Goal: Task Accomplishment & Management: Manage account settings

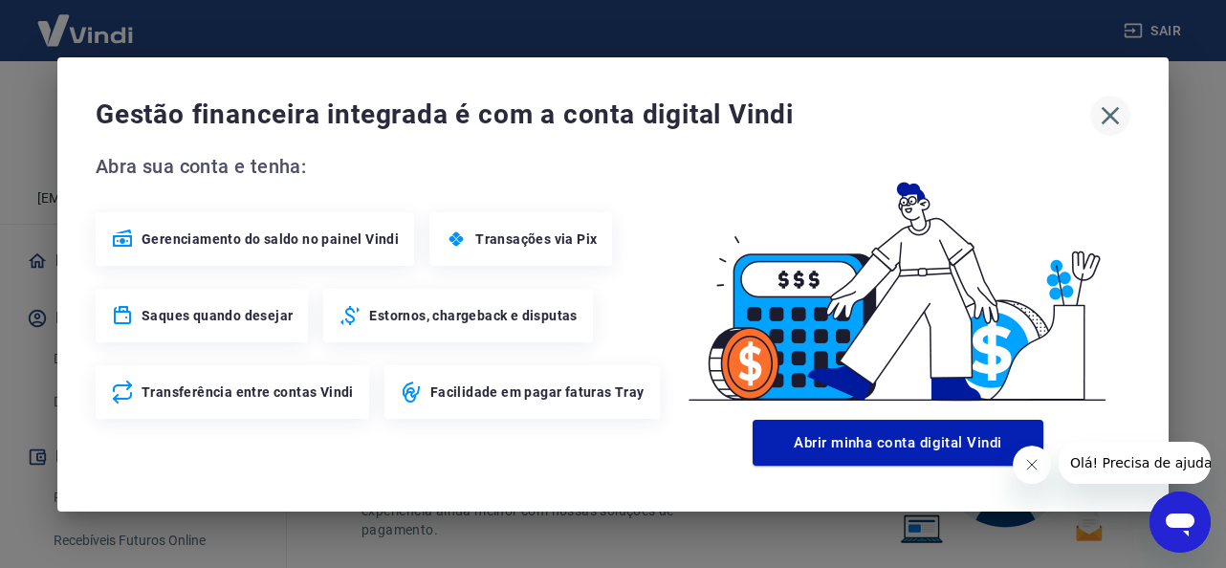
click at [1108, 115] on icon "button" at bounding box center [1110, 115] width 31 height 31
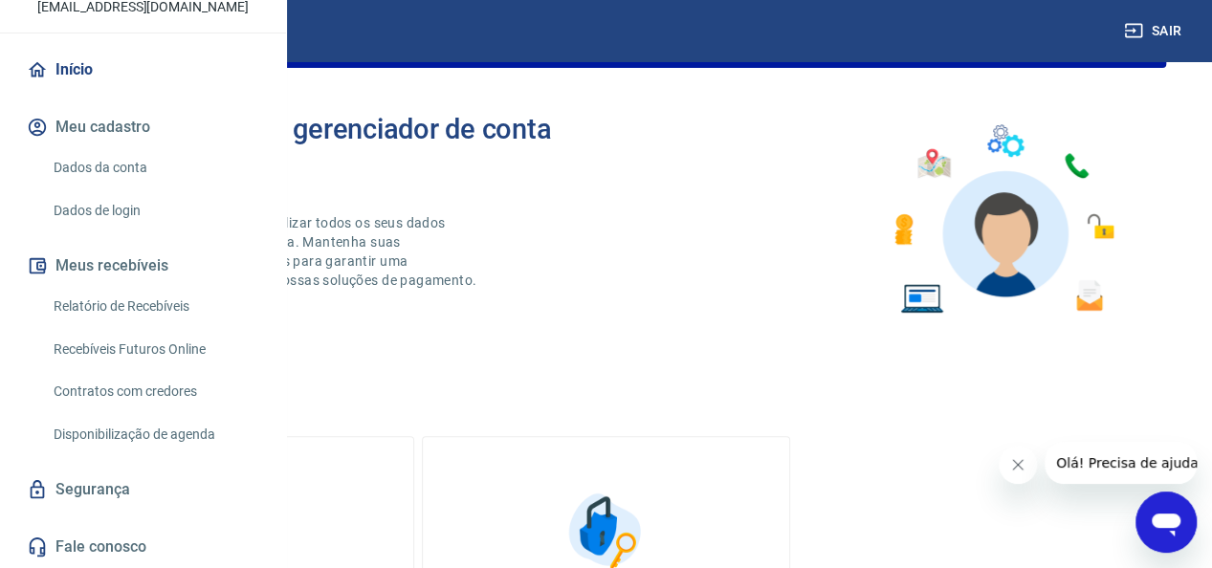
scroll to position [191, 0]
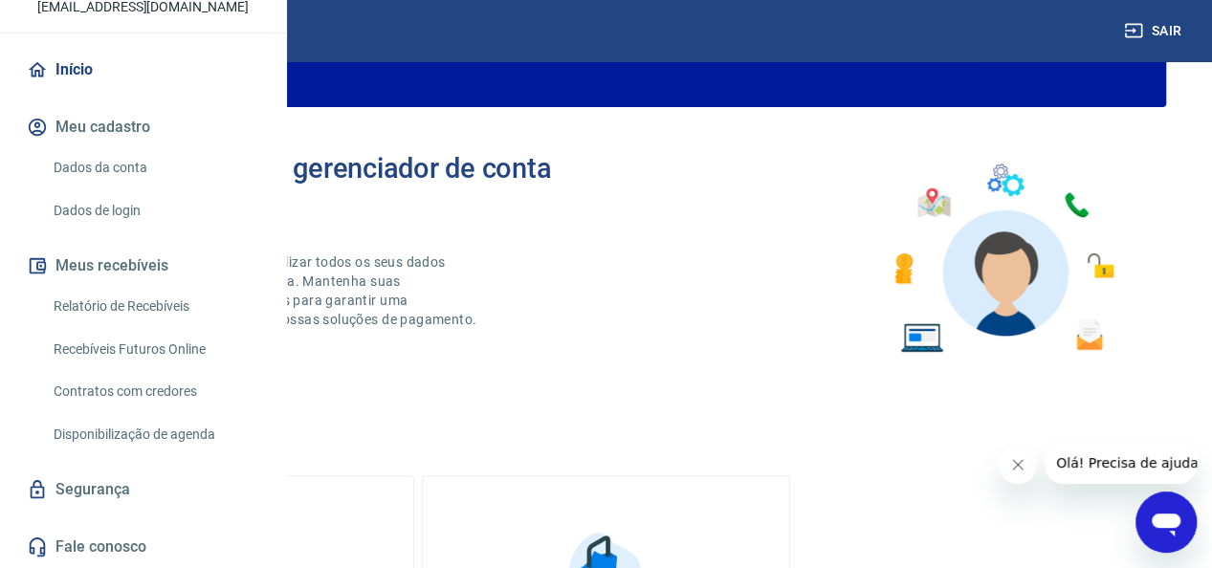
click at [1020, 466] on icon "Fechar mensagem da empresa" at bounding box center [1017, 464] width 15 height 15
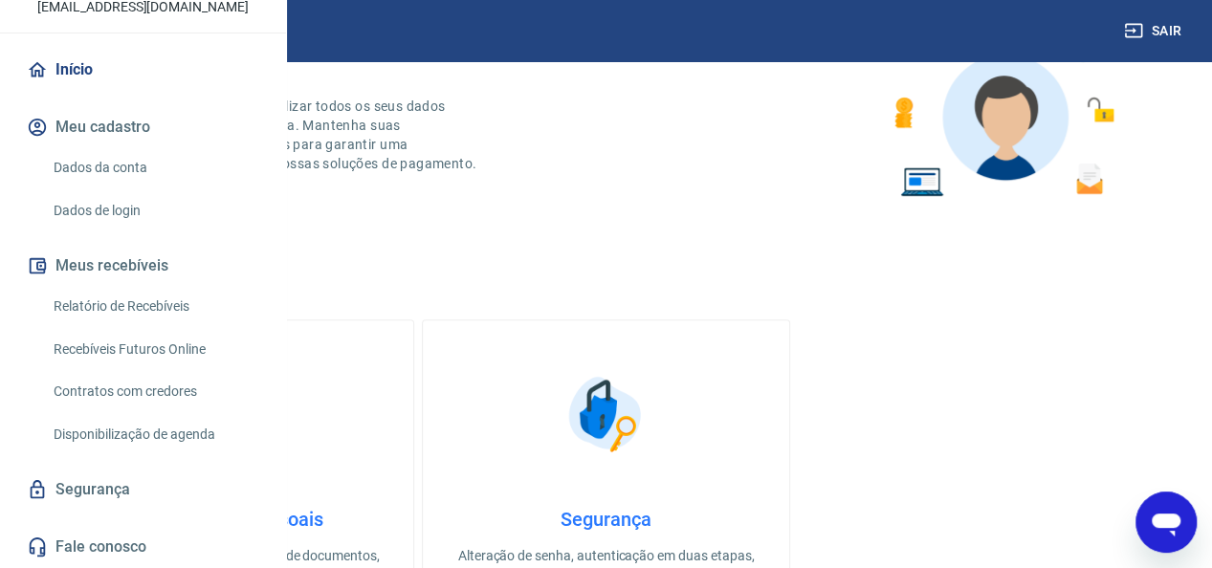
scroll to position [383, 0]
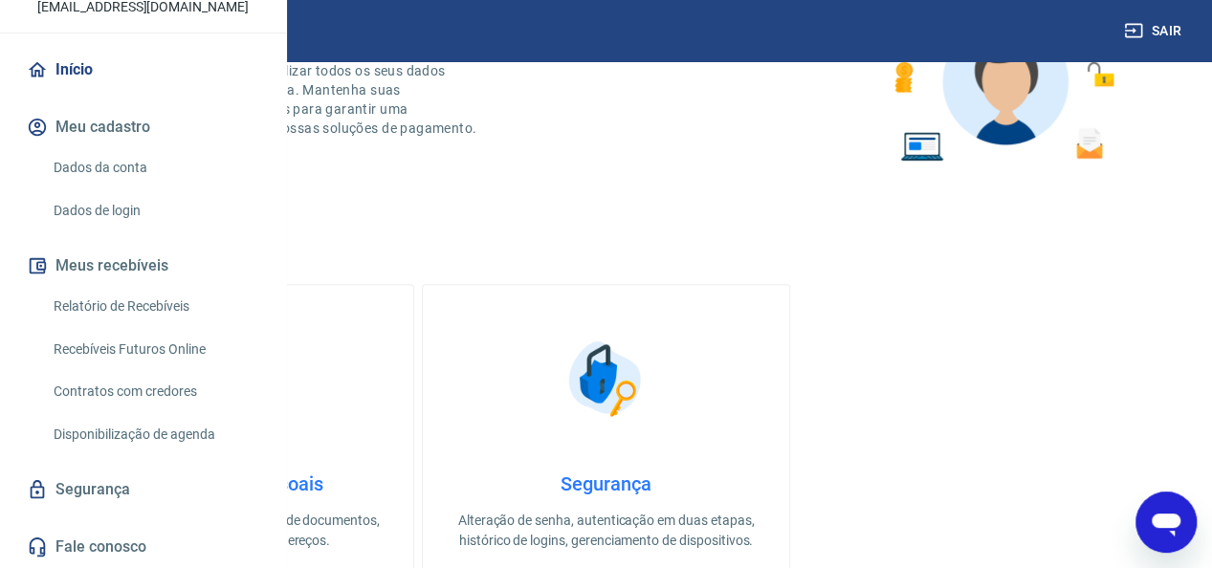
click at [126, 305] on link "Relatório de Recebíveis" at bounding box center [154, 306] width 217 height 39
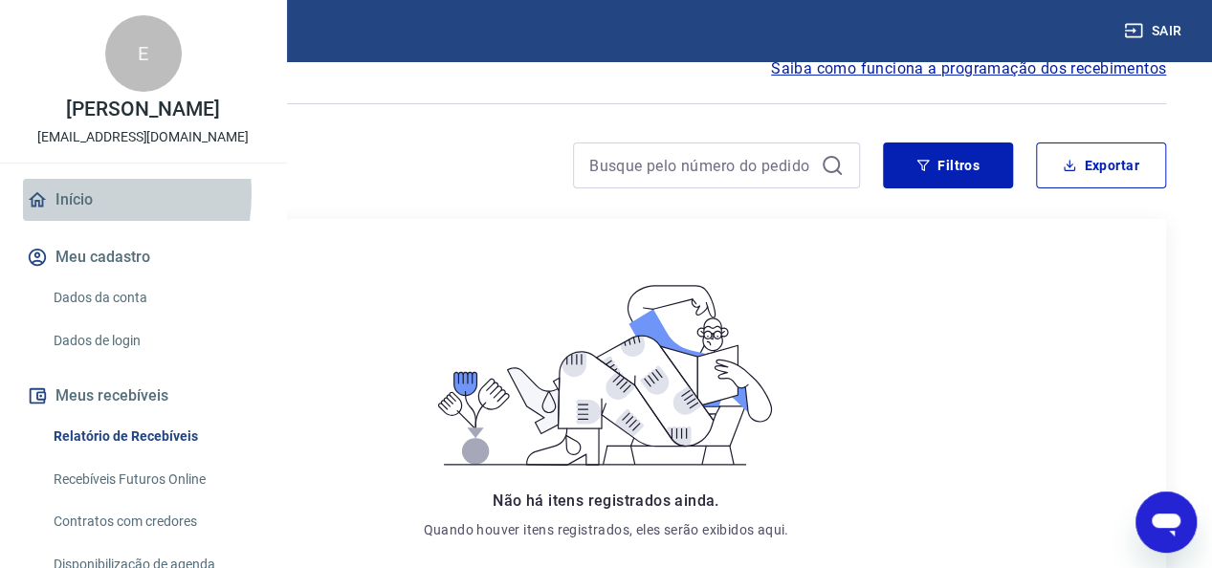
click at [71, 221] on link "Início" at bounding box center [143, 200] width 240 height 42
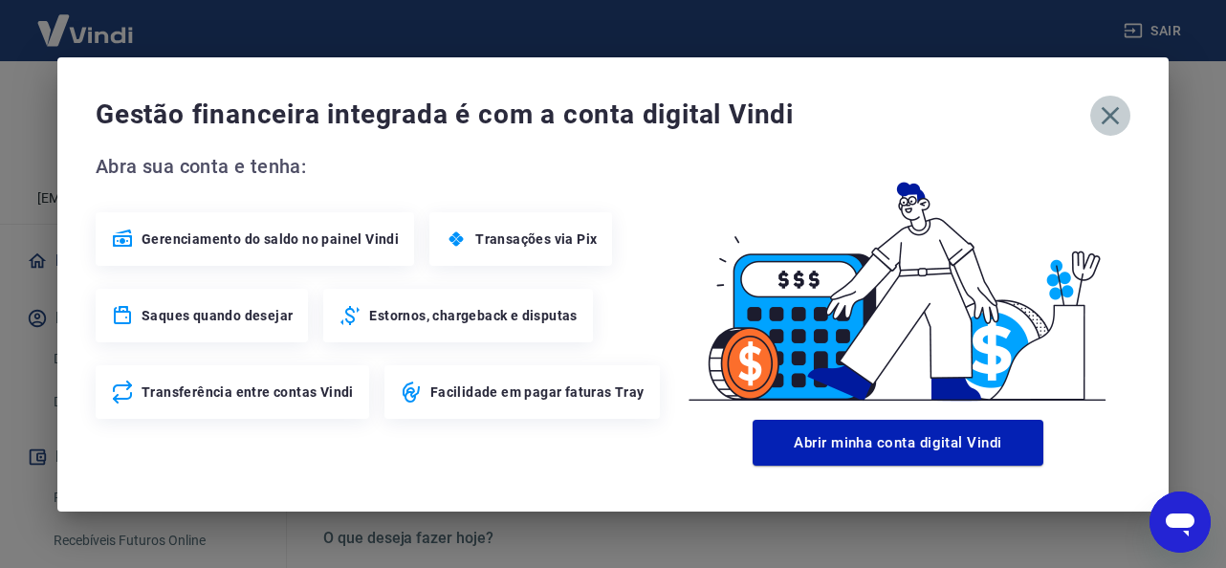
click at [1110, 111] on icon "button" at bounding box center [1110, 115] width 31 height 31
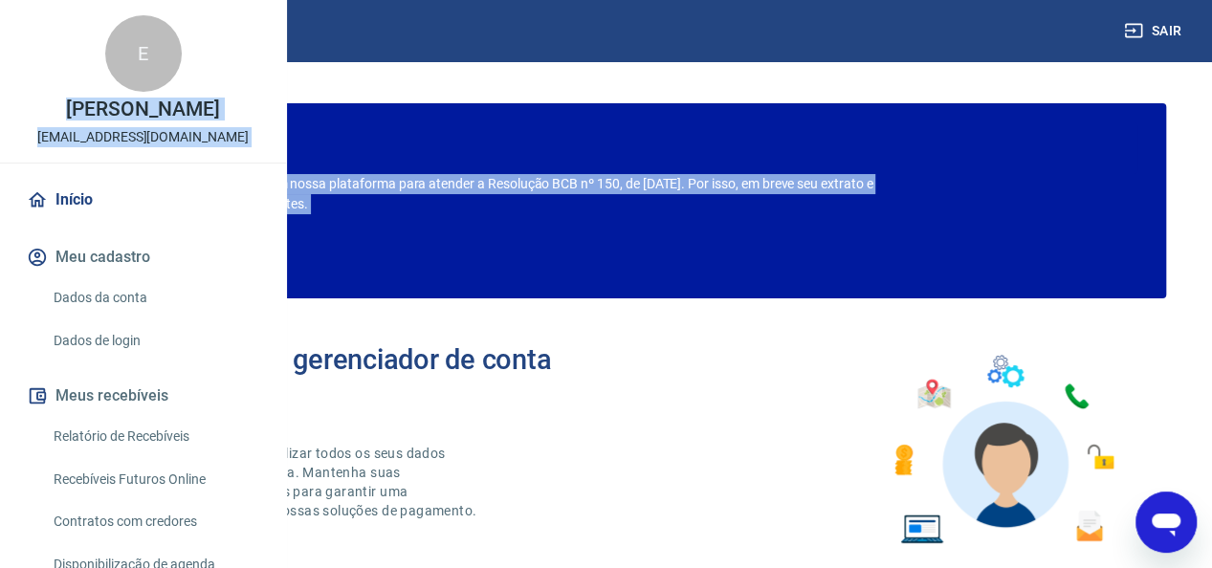
drag, startPoint x: 1211, startPoint y: 26, endPoint x: 1120, endPoint y: 229, distance: 222.3
click at [1188, 237] on div "Sair E [PERSON_NAME] [EMAIL_ADDRESS][DOMAIN_NAME] Início Meu cadastro Dados da …" at bounding box center [606, 284] width 1212 height 568
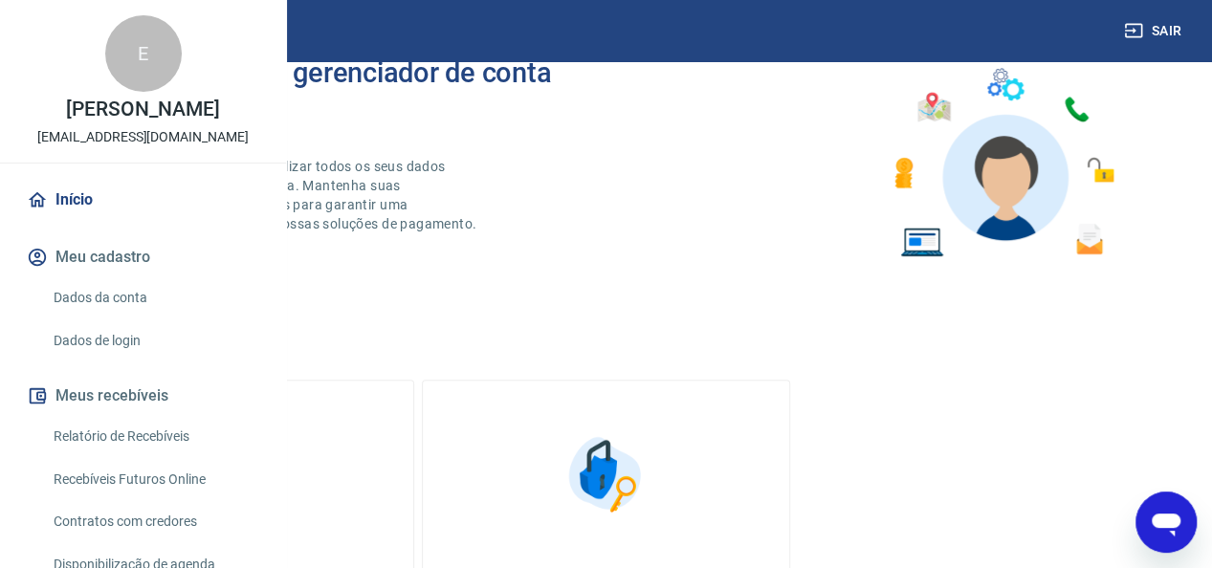
click at [528, 291] on div "Bem-vindo(a) ao gerenciador de conta Vindi Aqui você pode consultar e atualizar…" at bounding box center [606, 163] width 1120 height 273
click at [654, 473] on img at bounding box center [607, 475] width 96 height 96
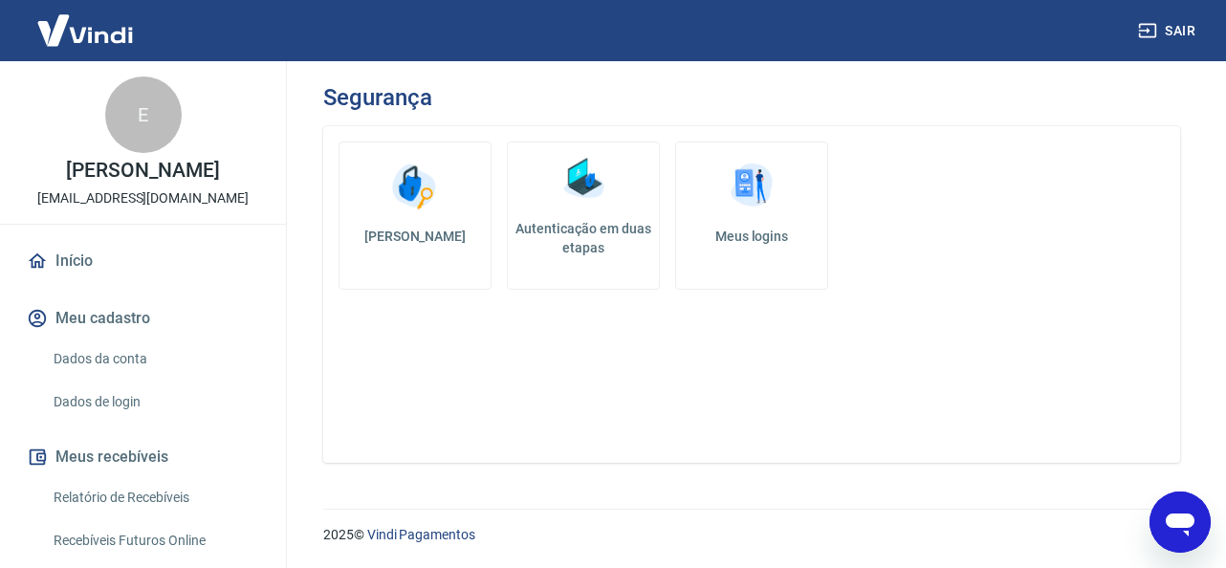
click at [69, 252] on link "Início" at bounding box center [143, 261] width 240 height 42
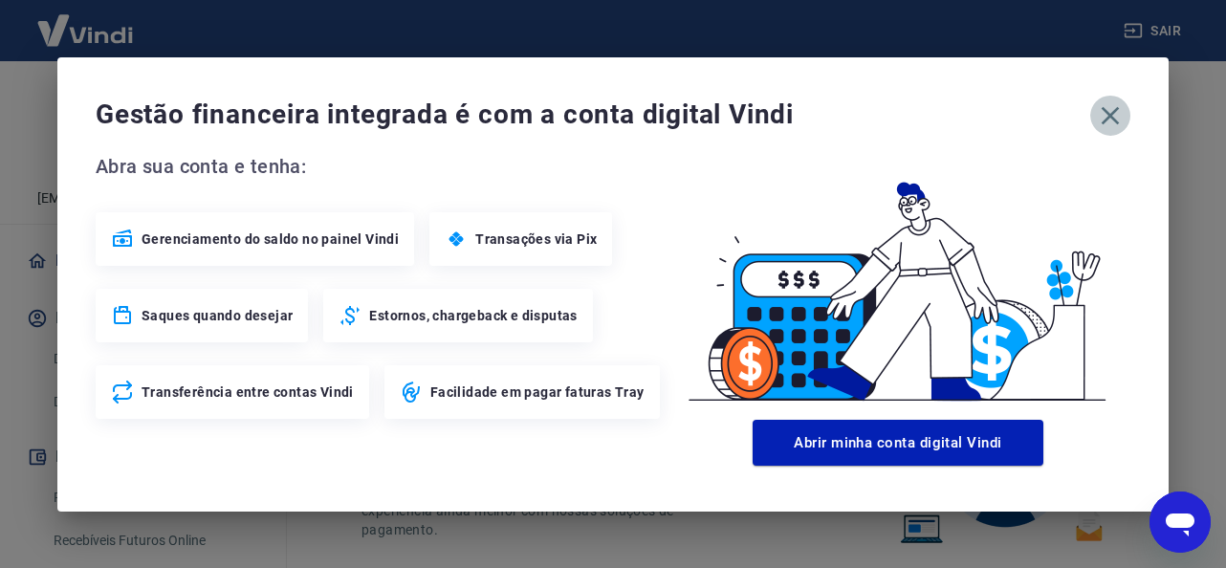
click at [1115, 114] on icon "button" at bounding box center [1110, 115] width 31 height 31
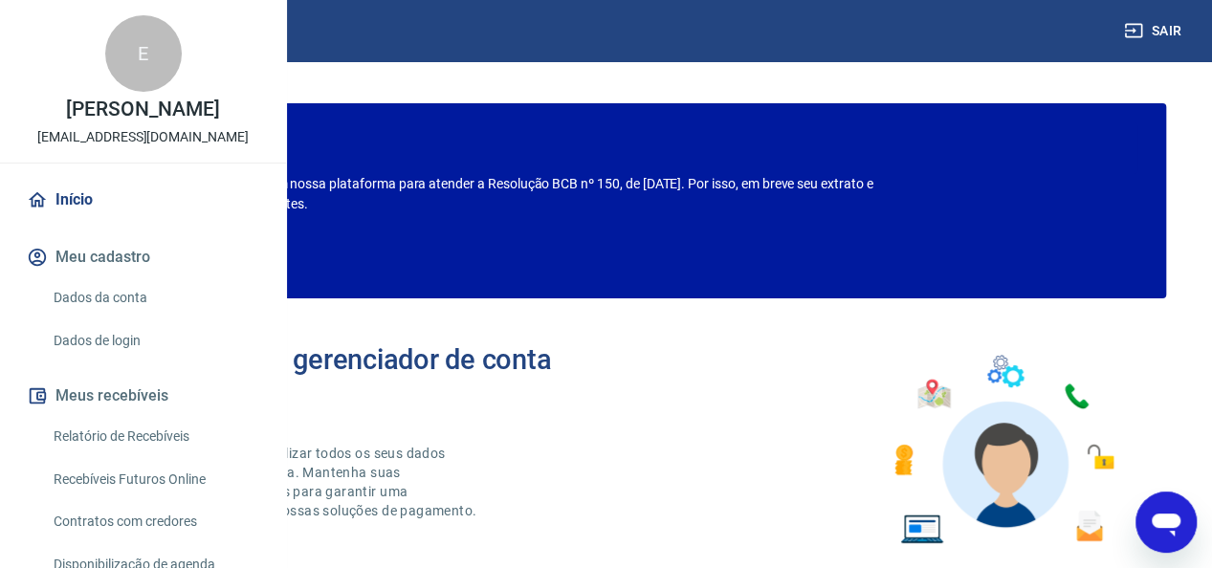
click at [98, 38] on img at bounding box center [85, 30] width 124 height 58
click at [88, 33] on img at bounding box center [85, 30] width 124 height 58
click at [134, 92] on div "E" at bounding box center [143, 53] width 77 height 77
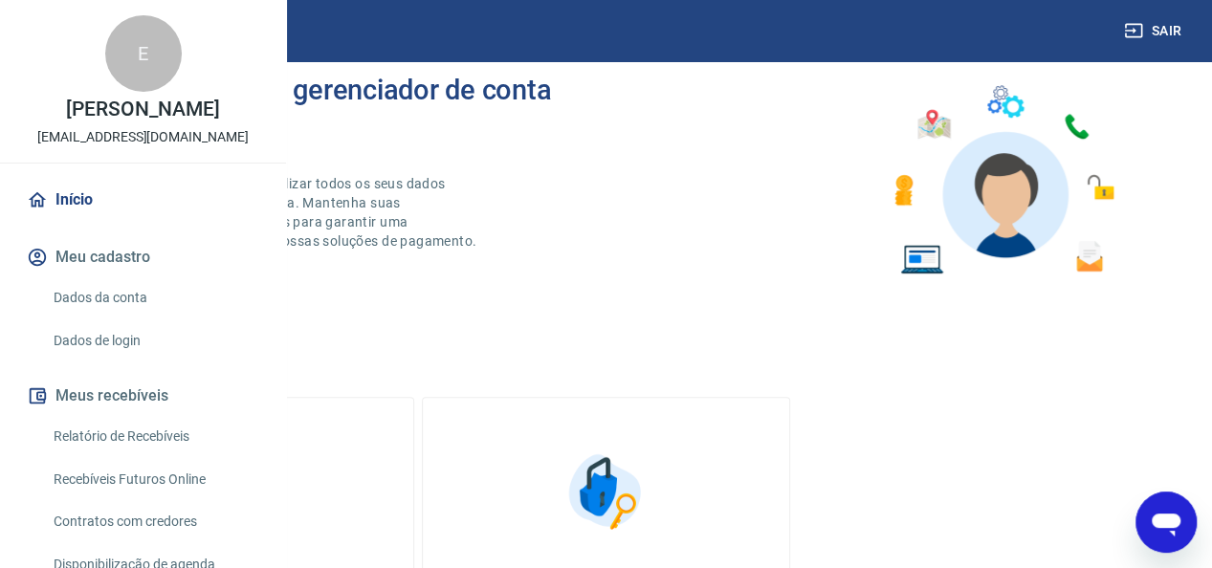
scroll to position [287, 0]
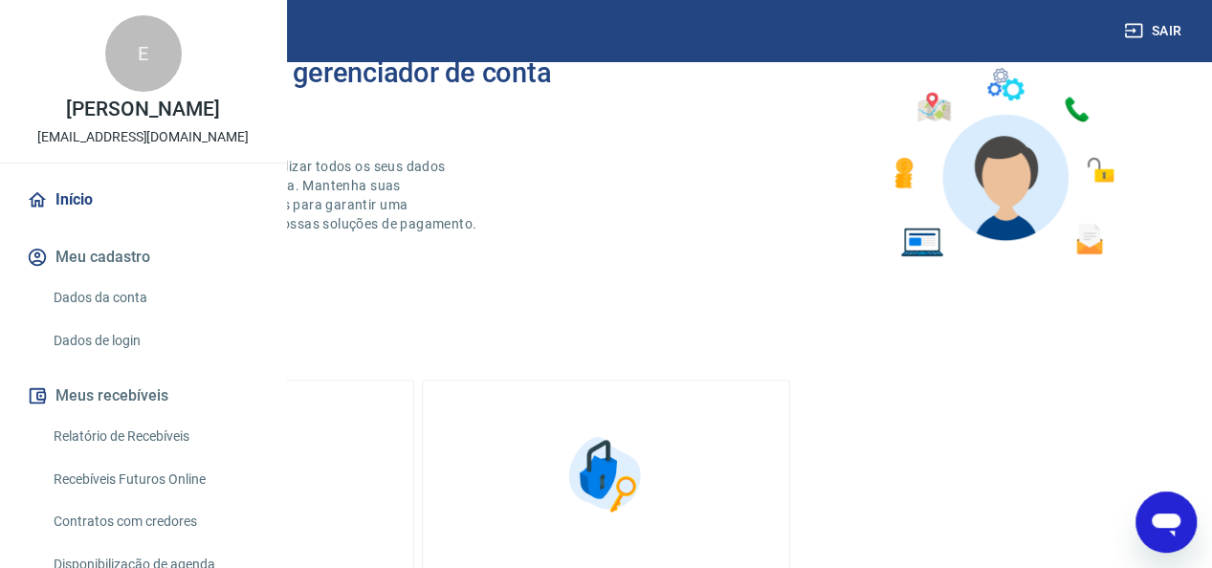
click at [278, 472] on img at bounding box center [231, 475] width 96 height 96
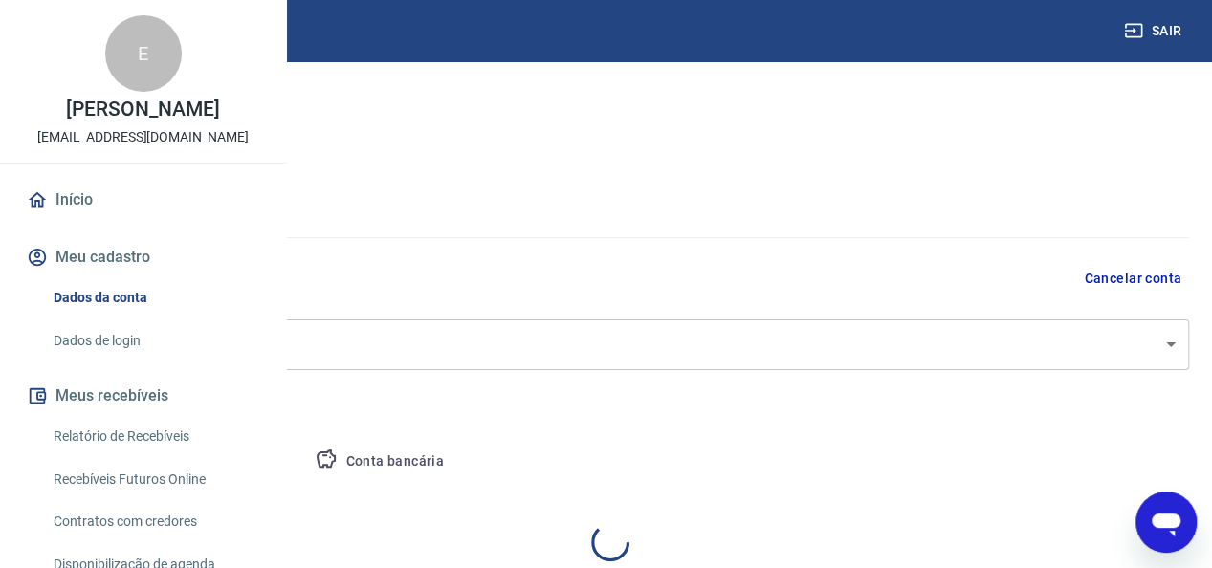
select select "PI"
select select "business"
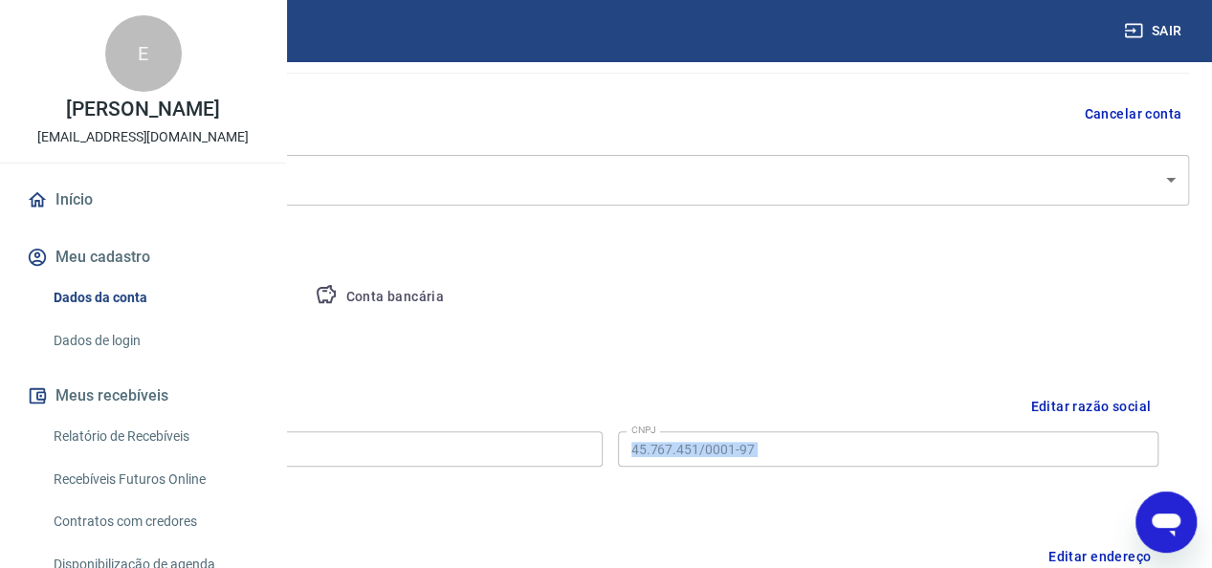
drag, startPoint x: 1206, startPoint y: 432, endPoint x: 1207, endPoint y: 585, distance: 153.1
click at [1207, 404] on html "Sair E [PERSON_NAME] [EMAIL_ADDRESS][DOMAIN_NAME] Início Meu cadastro Dados da …" at bounding box center [606, 119] width 1212 height 568
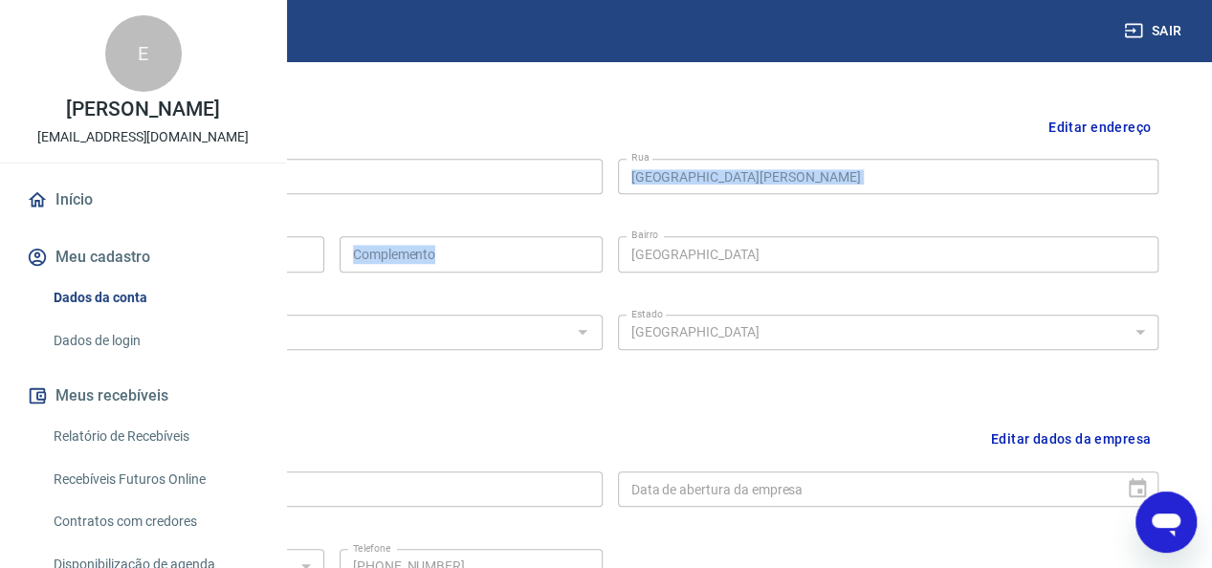
scroll to position [576, 0]
